Goal: Task Accomplishment & Management: Manage account settings

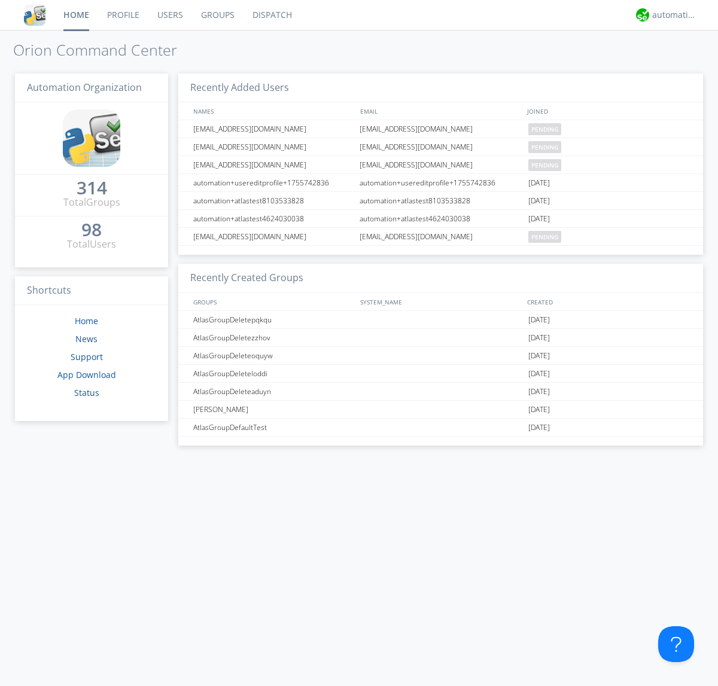
click at [169, 15] on link "Users" at bounding box center [170, 15] width 44 height 30
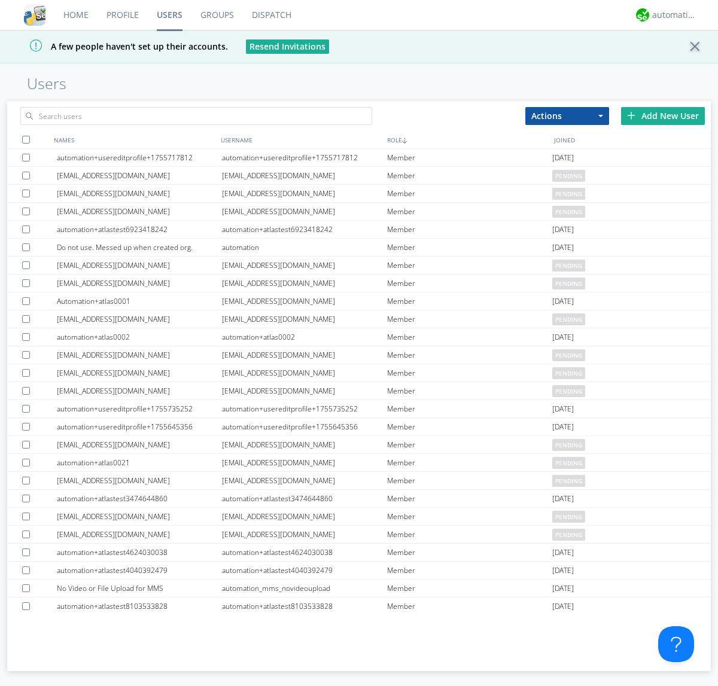
click at [663, 116] on div "Add New User" at bounding box center [663, 116] width 84 height 18
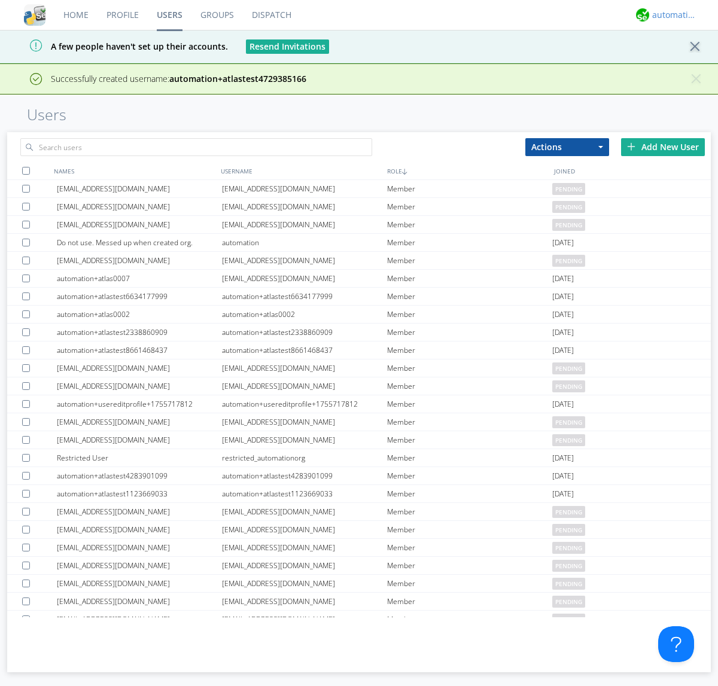
click at [671, 15] on div "automation+atlas" at bounding box center [674, 15] width 45 height 12
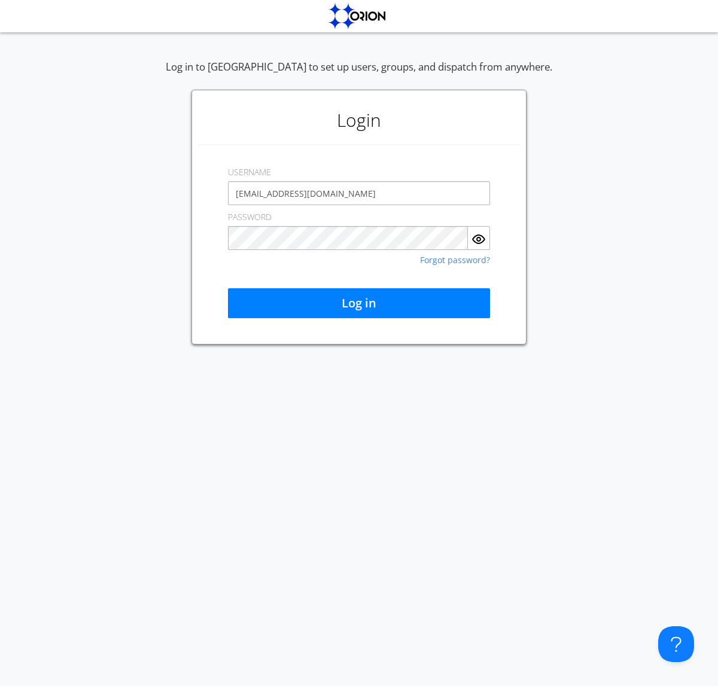
type input "[EMAIL_ADDRESS][DOMAIN_NAME]"
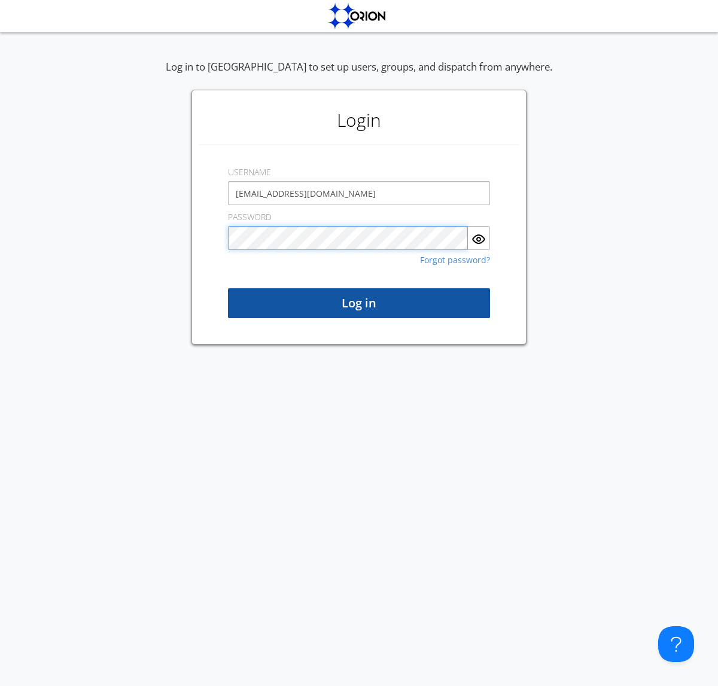
click at [359, 303] on button "Log in" at bounding box center [359, 303] width 262 height 30
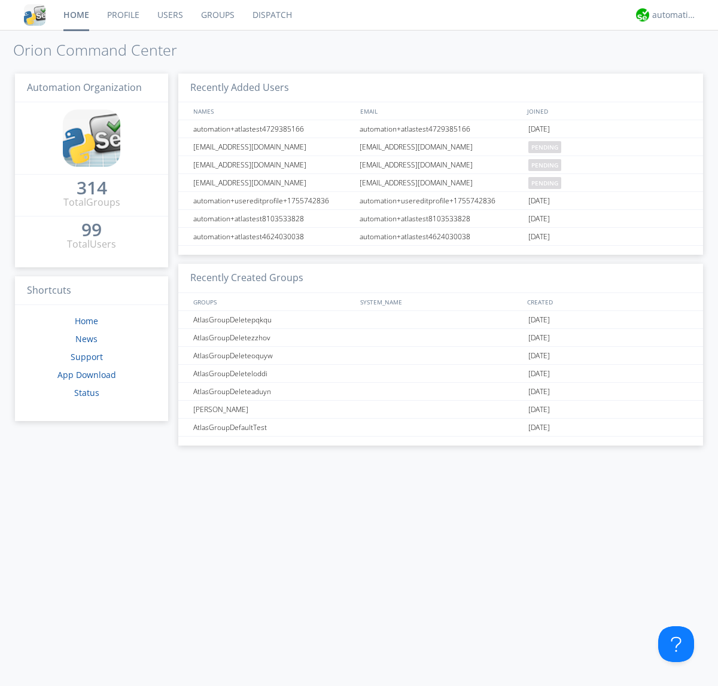
click at [169, 15] on link "Users" at bounding box center [170, 15] width 44 height 30
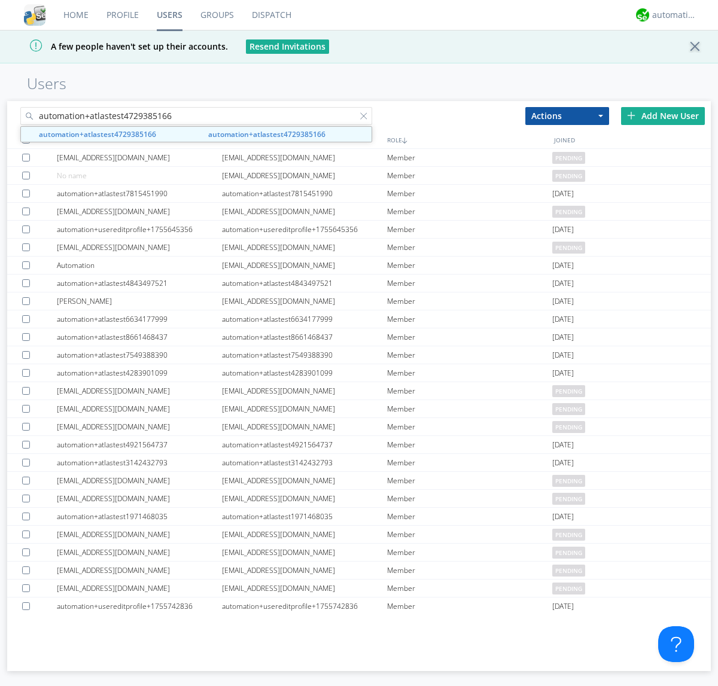
type input "automation+atlastest4729385166"
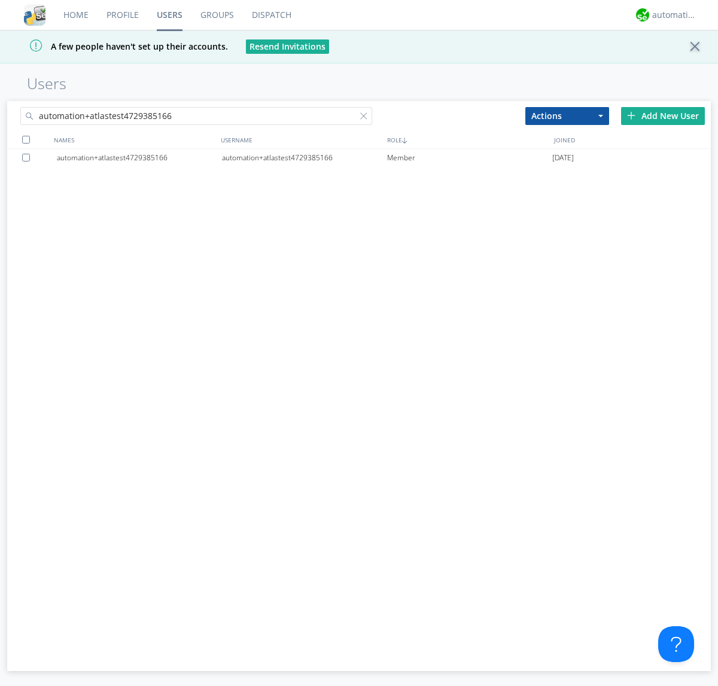
click at [366, 118] on div at bounding box center [366, 119] width 12 height 12
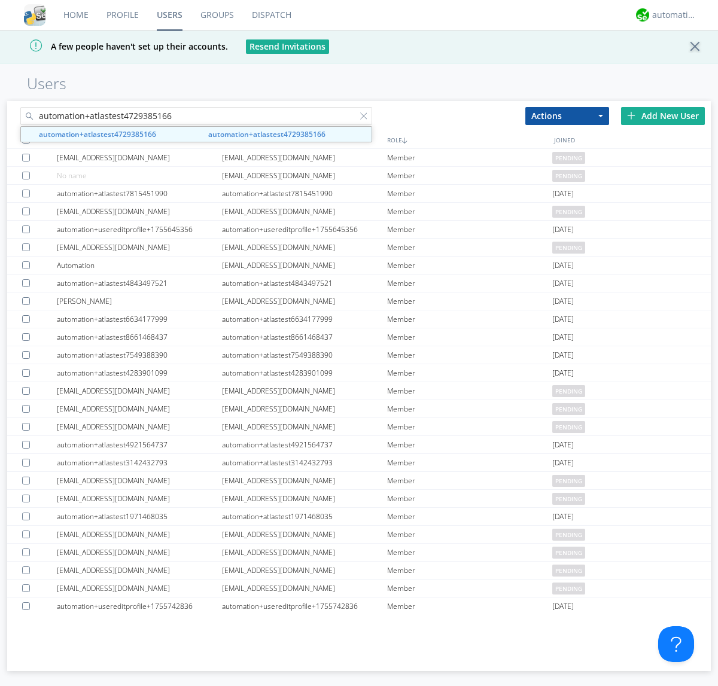
type input "automation+atlastest4729385166"
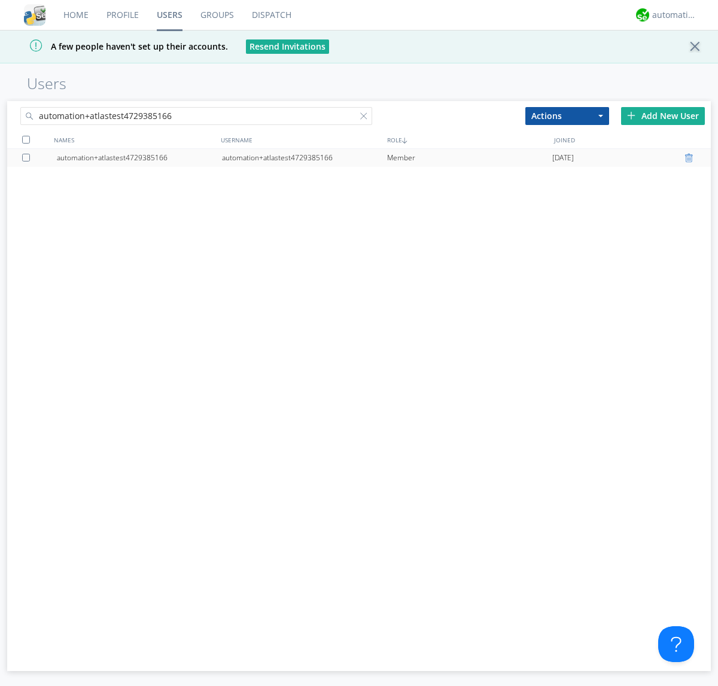
click at [691, 158] on div at bounding box center [691, 158] width 12 height 10
click at [671, 15] on div "automation+atlas" at bounding box center [674, 15] width 45 height 12
click at [680, 63] on div "Log Out" at bounding box center [681, 64] width 62 height 22
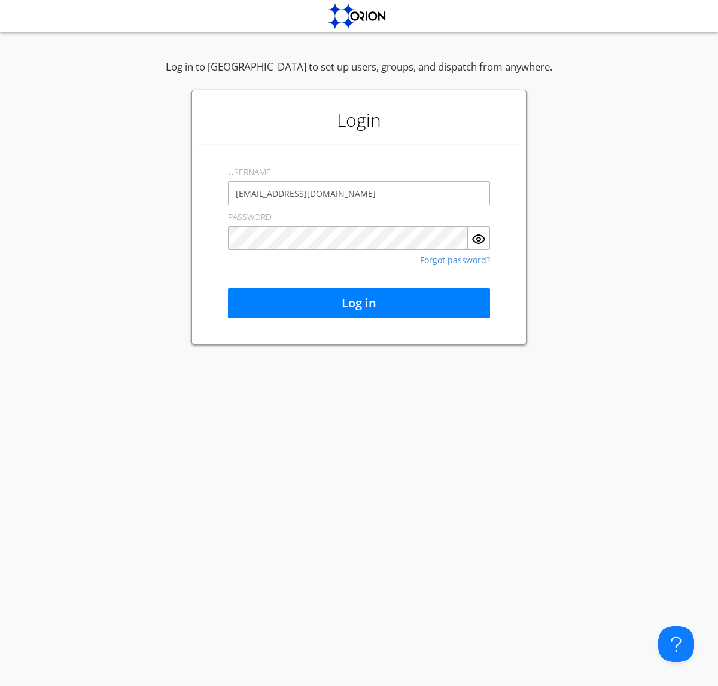
type input "[EMAIL_ADDRESS][DOMAIN_NAME]"
click at [359, 303] on button "Log in" at bounding box center [359, 303] width 262 height 30
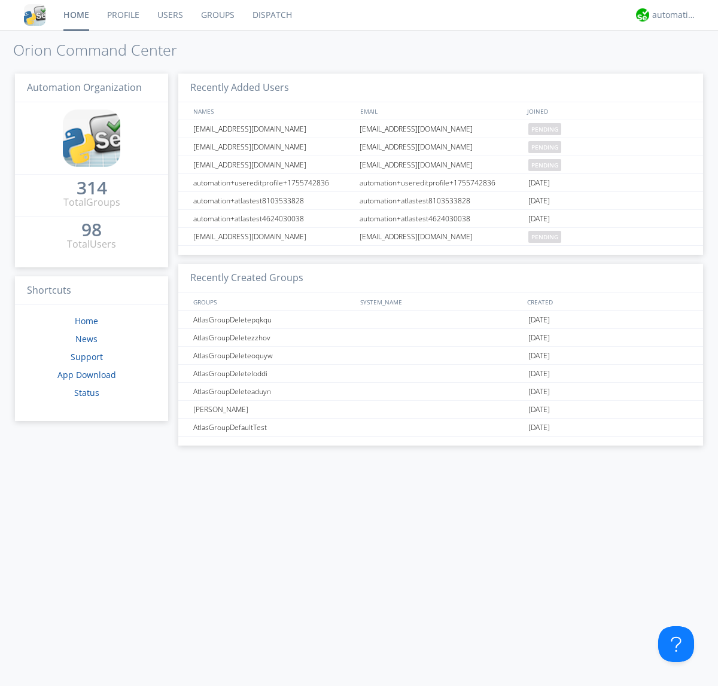
click at [169, 15] on link "Users" at bounding box center [170, 15] width 44 height 30
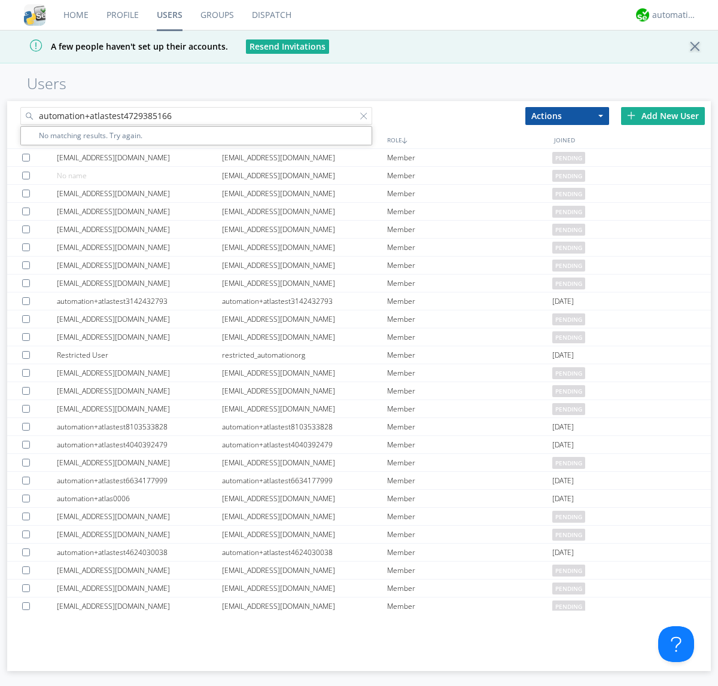
type input "automation+atlastest4729385166"
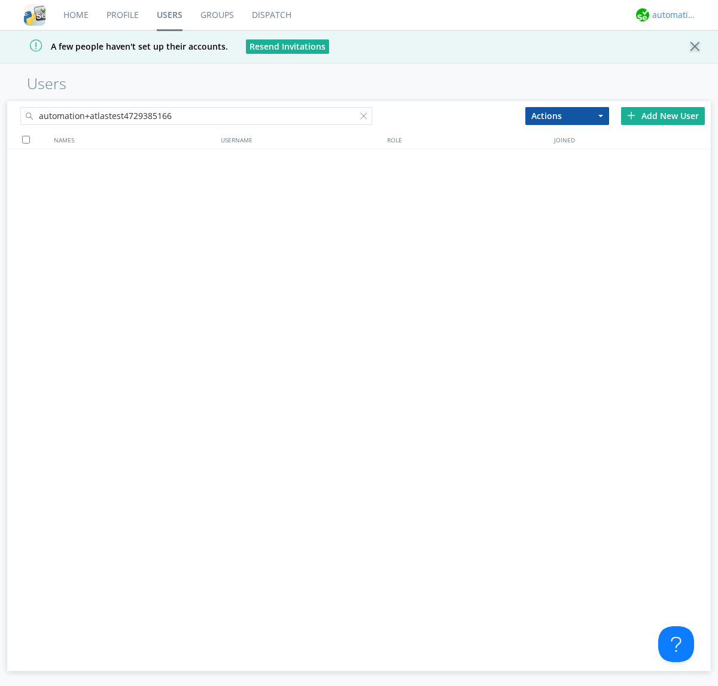
click at [671, 15] on div "automation+atlas" at bounding box center [674, 15] width 45 height 12
